Goal: Task Accomplishment & Management: Manage account settings

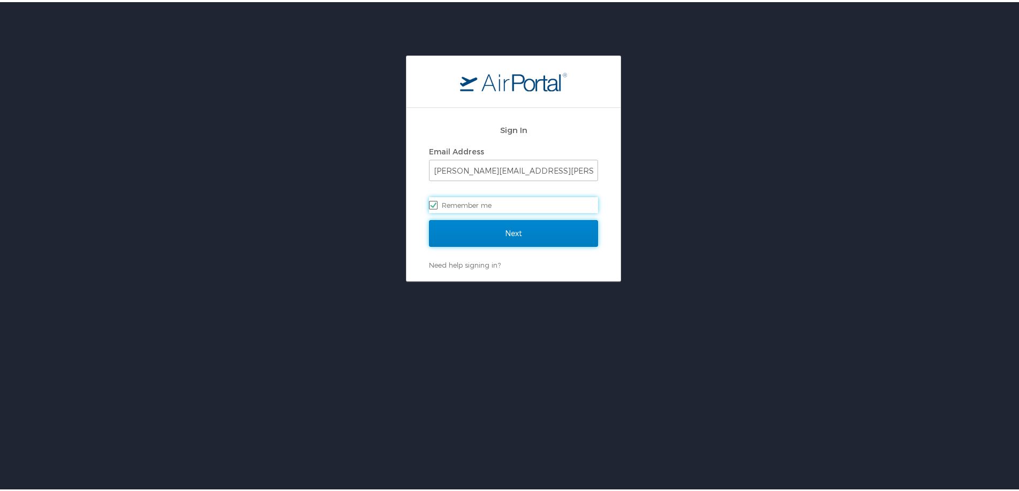
click at [523, 234] on input "Next" at bounding box center [513, 231] width 169 height 27
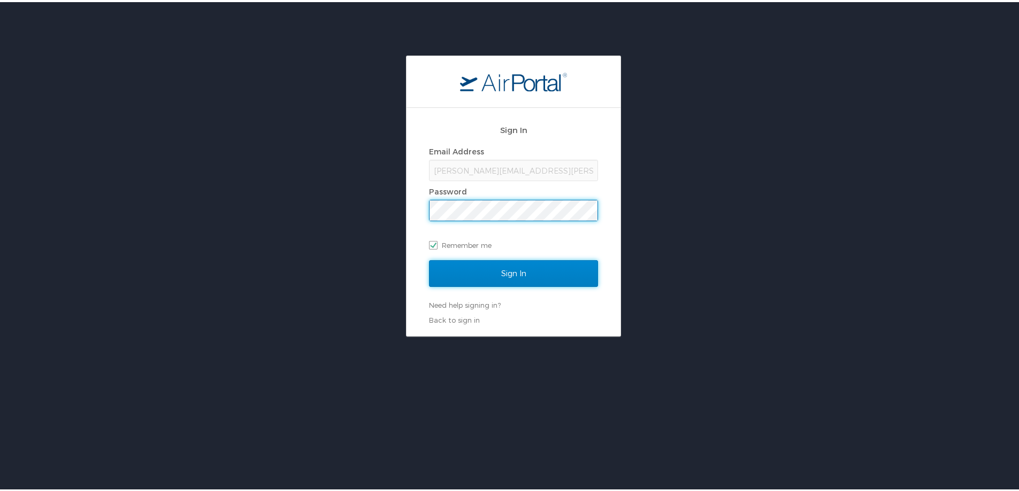
click at [479, 270] on input "Sign In" at bounding box center [513, 271] width 169 height 27
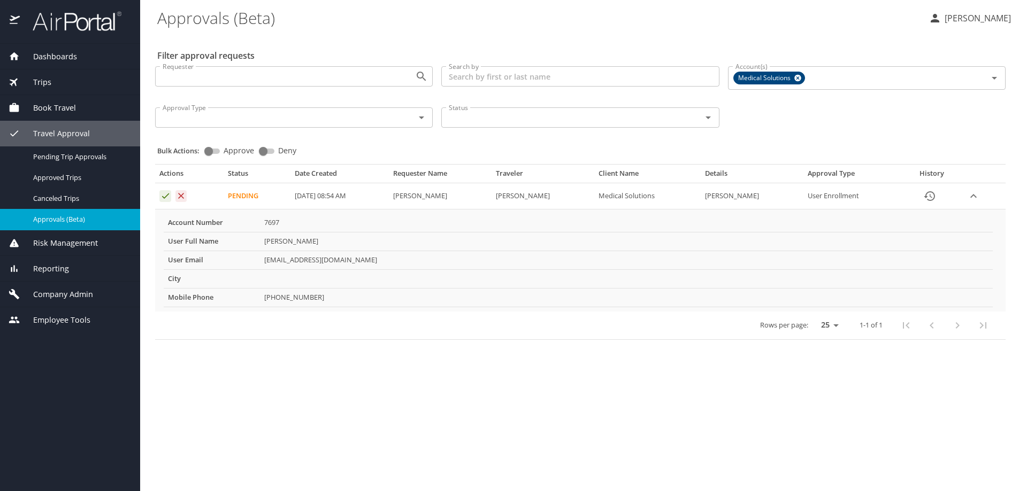
click at [166, 197] on icon "Approval table" at bounding box center [165, 196] width 7 height 5
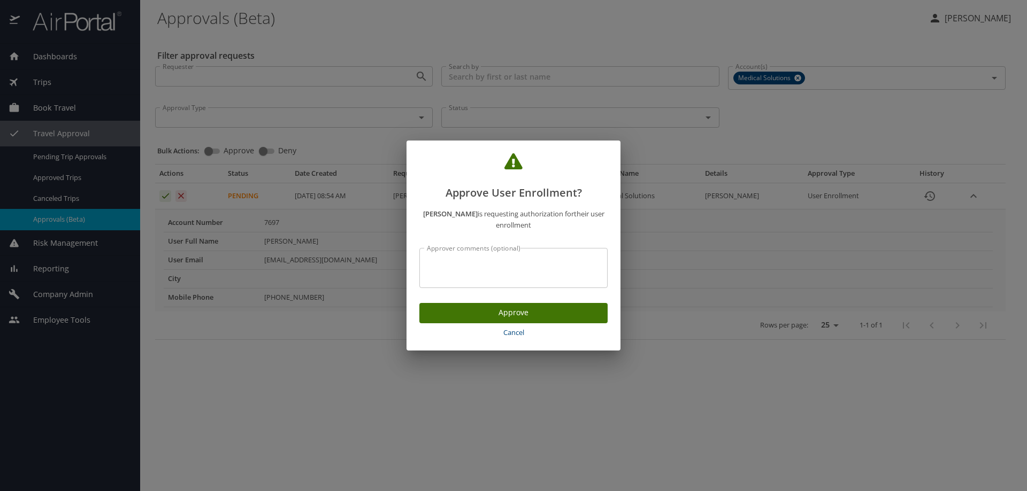
click at [506, 314] on span "Approve" at bounding box center [513, 312] width 171 height 13
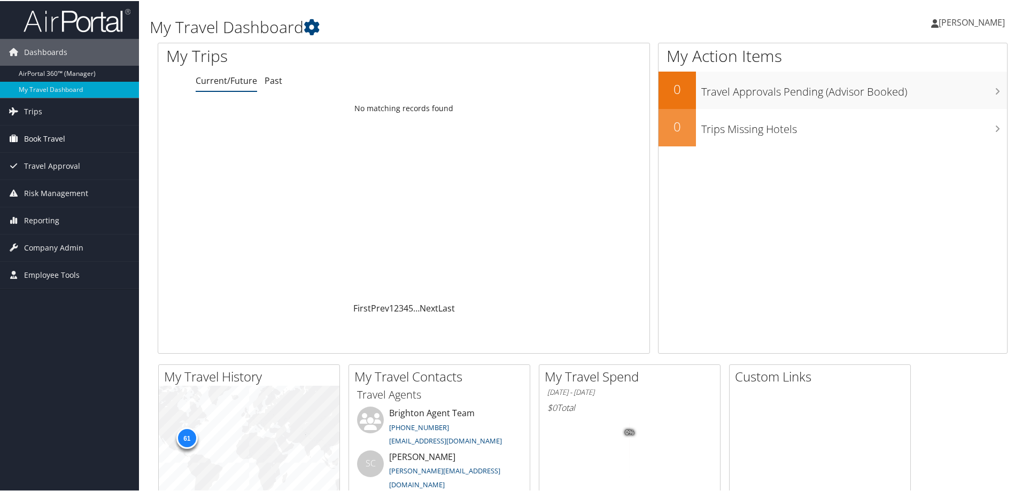
click at [38, 139] on span "Book Travel" at bounding box center [44, 138] width 41 height 27
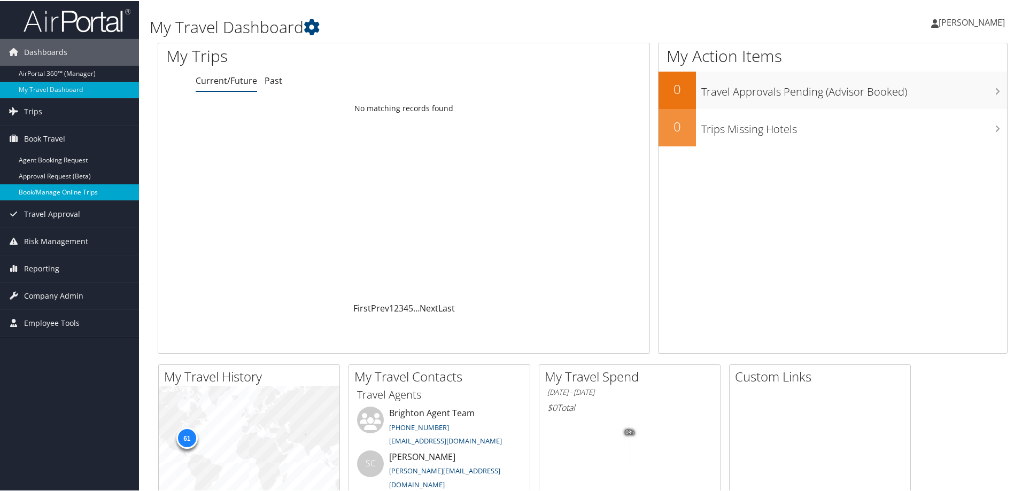
click at [51, 192] on link "Book/Manage Online Trips" at bounding box center [69, 191] width 139 height 16
